Goal: Information Seeking & Learning: Learn about a topic

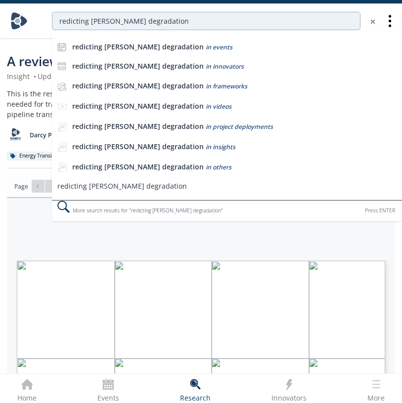
click at [58, 20] on input "redicting [PERSON_NAME] degradation" at bounding box center [206, 21] width 308 height 18
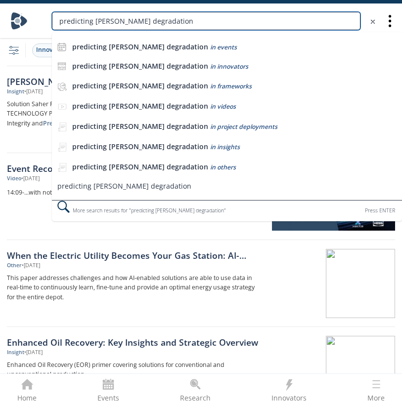
drag, startPoint x: 94, startPoint y: 21, endPoint x: 45, endPoint y: 19, distance: 49.5
click at [47, 19] on div "predicting [PERSON_NAME] degradation predicting [PERSON_NAME] degradation in ev…" at bounding box center [206, 21] width 350 height 18
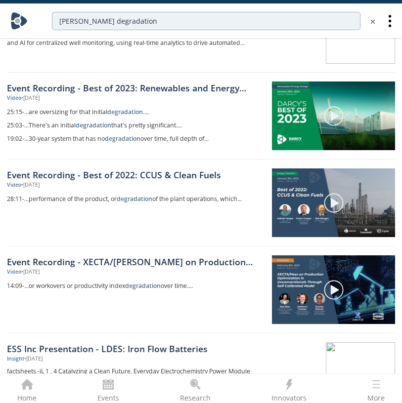
scroll to position [81, 0]
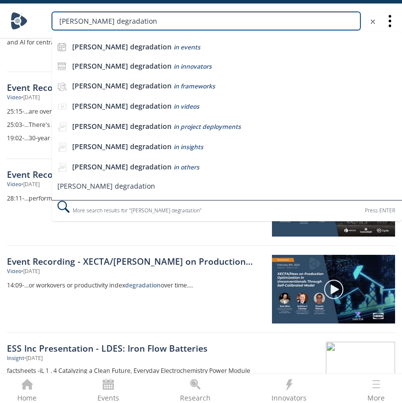
click at [96, 26] on input "[PERSON_NAME] degradation" at bounding box center [206, 21] width 308 height 18
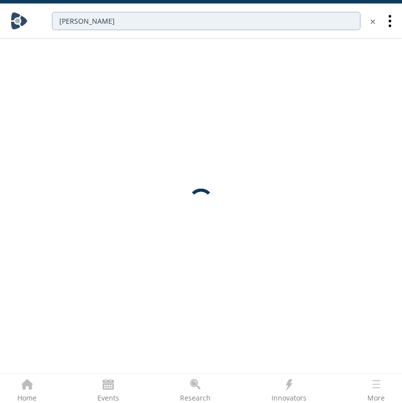
scroll to position [0, 0]
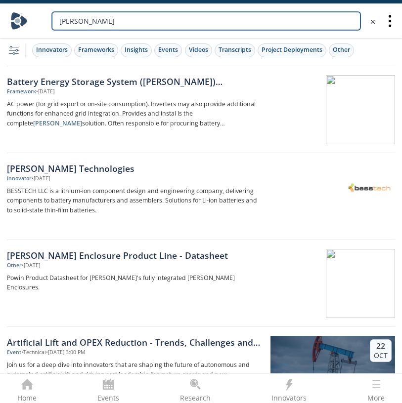
click at [276, 24] on input "[PERSON_NAME]" at bounding box center [206, 21] width 308 height 18
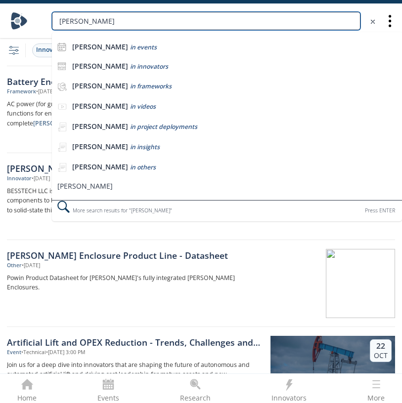
click at [276, 24] on input "[PERSON_NAME]" at bounding box center [206, 21] width 308 height 18
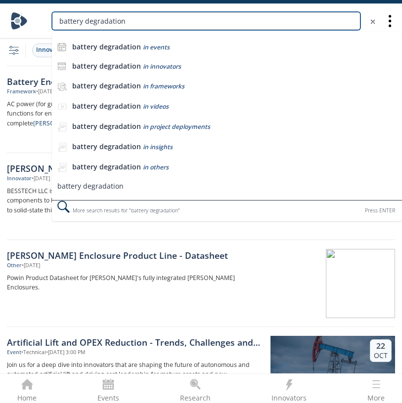
type input "battery degradation"
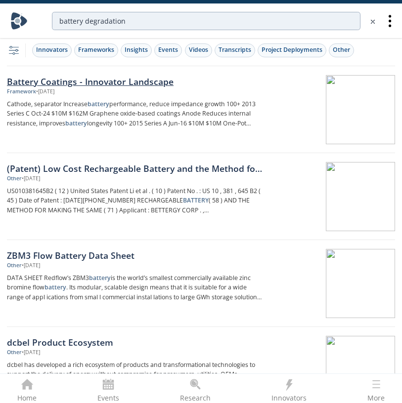
click at [160, 85] on div "Battery Coatings - Innovator Landscape" at bounding box center [135, 81] width 256 height 13
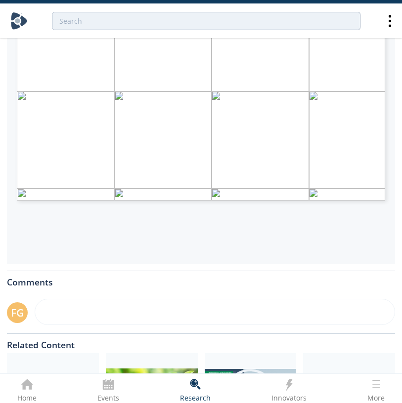
scroll to position [274, 0]
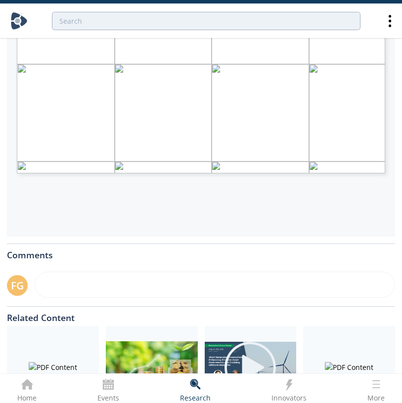
type input "2"
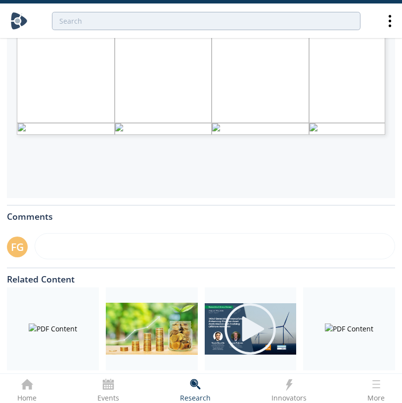
scroll to position [327, 0]
